Goal: Task Accomplishment & Management: Use online tool/utility

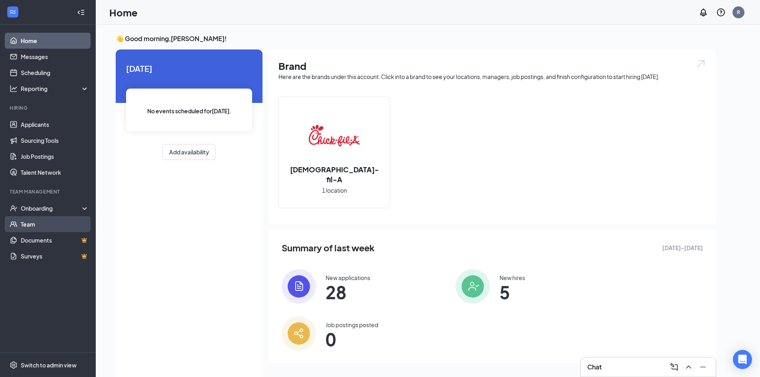
click at [37, 223] on link "Team" at bounding box center [55, 224] width 68 height 16
click at [55, 211] on div "Onboarding" at bounding box center [51, 208] width 61 height 8
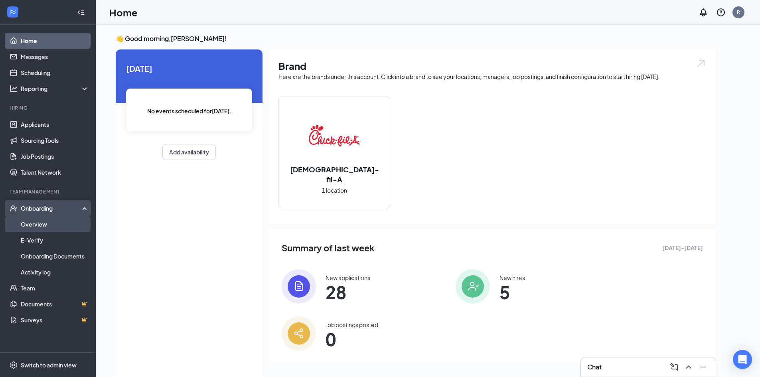
click at [55, 228] on link "Overview" at bounding box center [55, 224] width 68 height 16
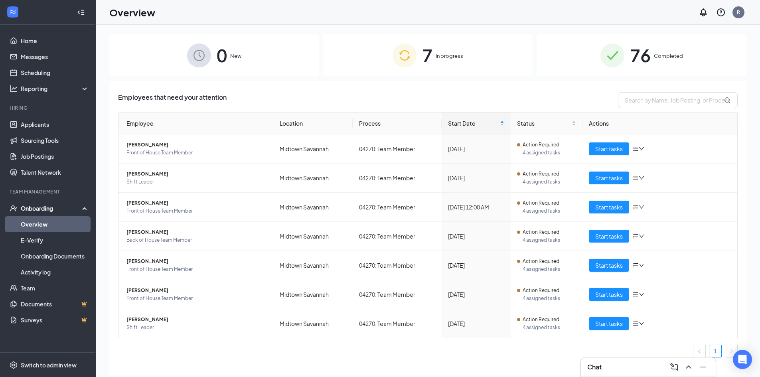
click at [371, 56] on div "7 In progress" at bounding box center [428, 55] width 210 height 42
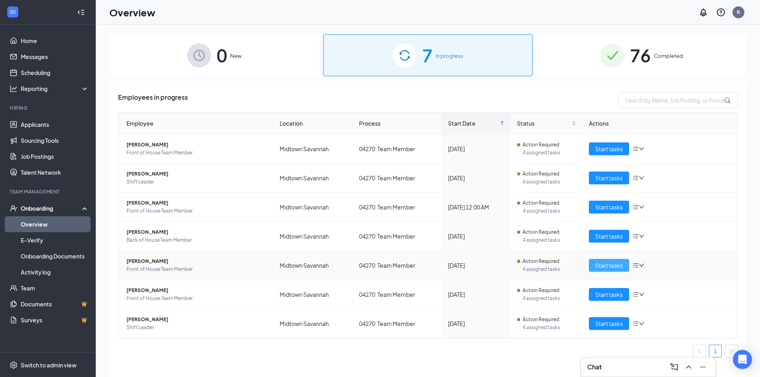
click at [613, 266] on span "Start tasks" at bounding box center [609, 265] width 28 height 9
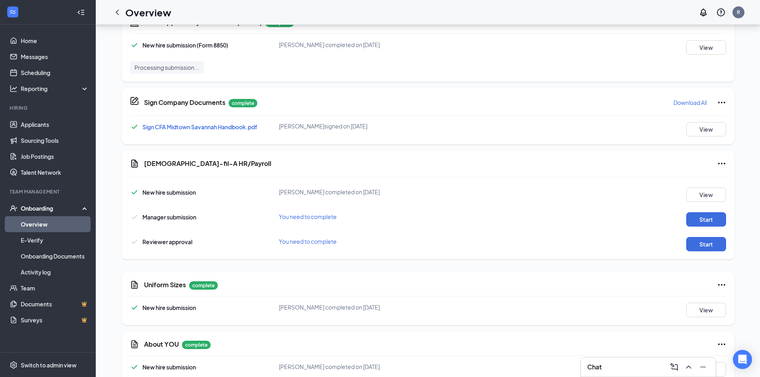
scroll to position [376, 0]
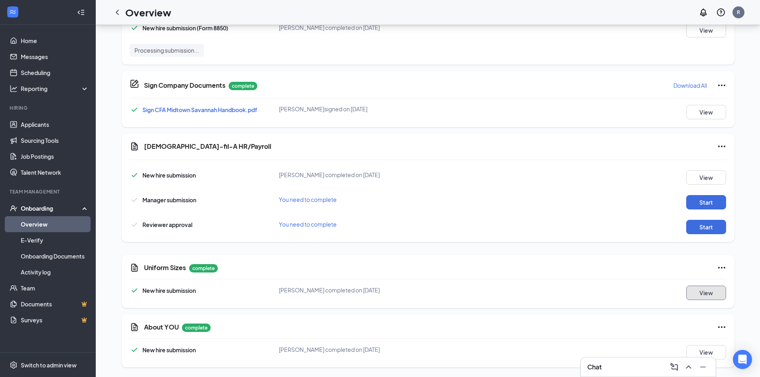
click at [720, 288] on button "View" at bounding box center [706, 293] width 40 height 14
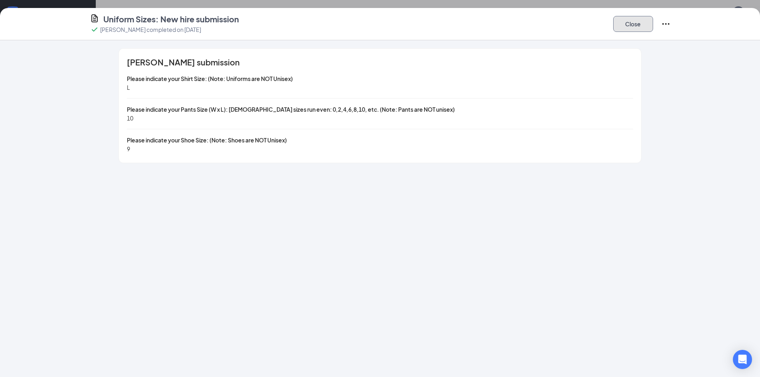
click at [637, 24] on button "Close" at bounding box center [633, 24] width 40 height 16
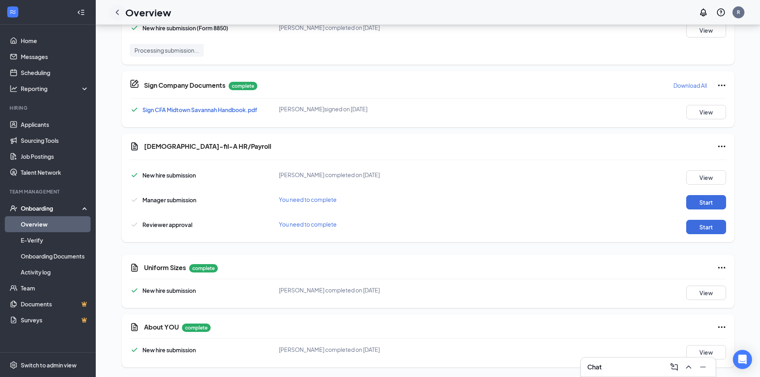
click at [118, 13] on icon "ChevronLeft" at bounding box center [117, 13] width 10 height 10
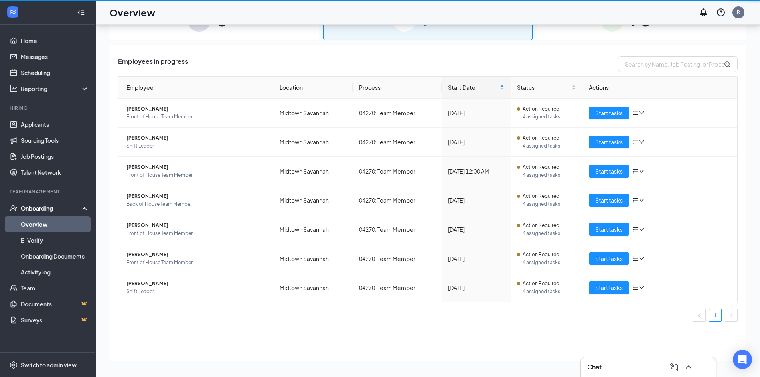
scroll to position [36, 0]
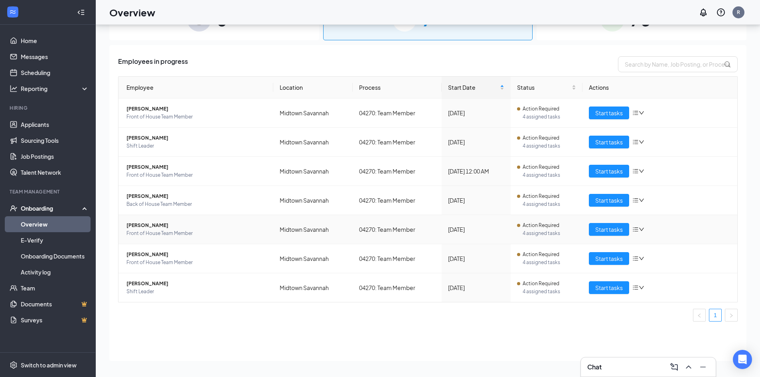
click at [152, 226] on span "[PERSON_NAME]" at bounding box center [196, 225] width 140 height 8
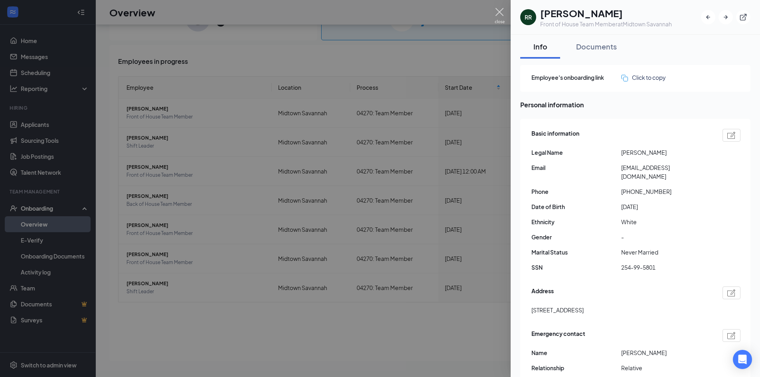
click at [498, 12] on img at bounding box center [500, 16] width 10 height 16
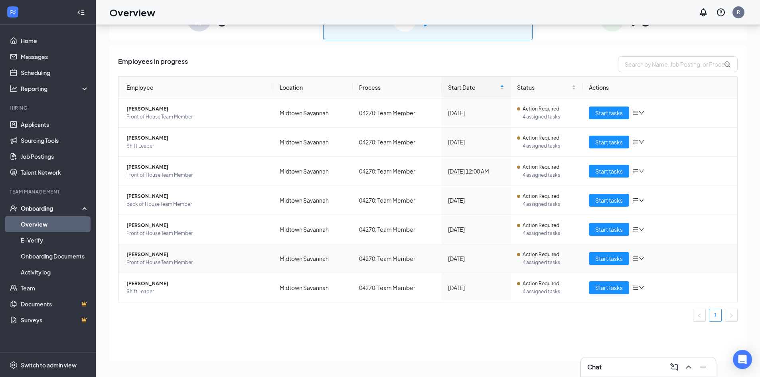
click at [145, 256] on span "[PERSON_NAME]" at bounding box center [196, 254] width 140 height 8
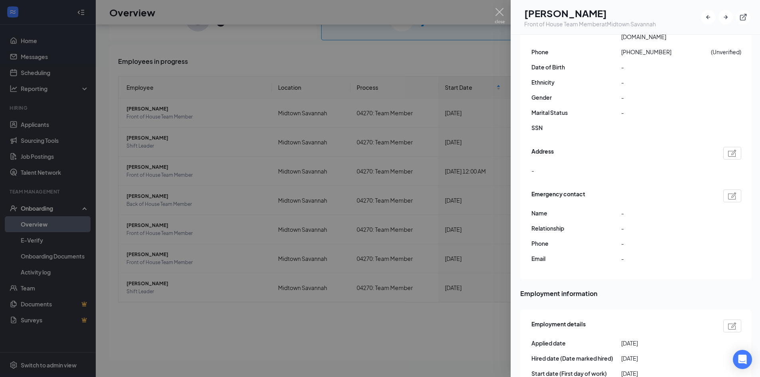
scroll to position [160, 0]
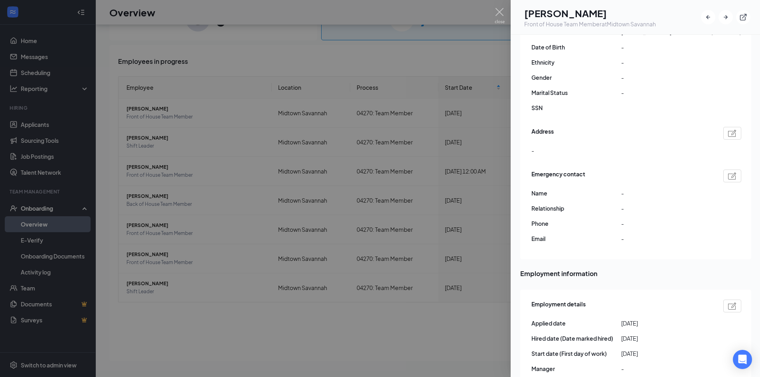
click at [445, 320] on div at bounding box center [380, 188] width 760 height 377
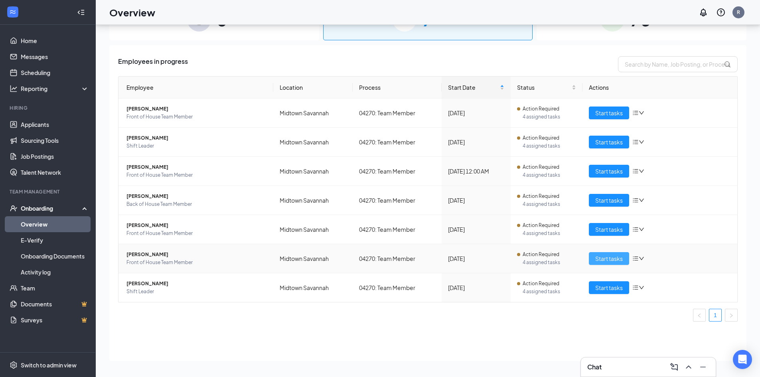
click at [609, 256] on span "Start tasks" at bounding box center [609, 258] width 28 height 9
